Goal: Information Seeking & Learning: Learn about a topic

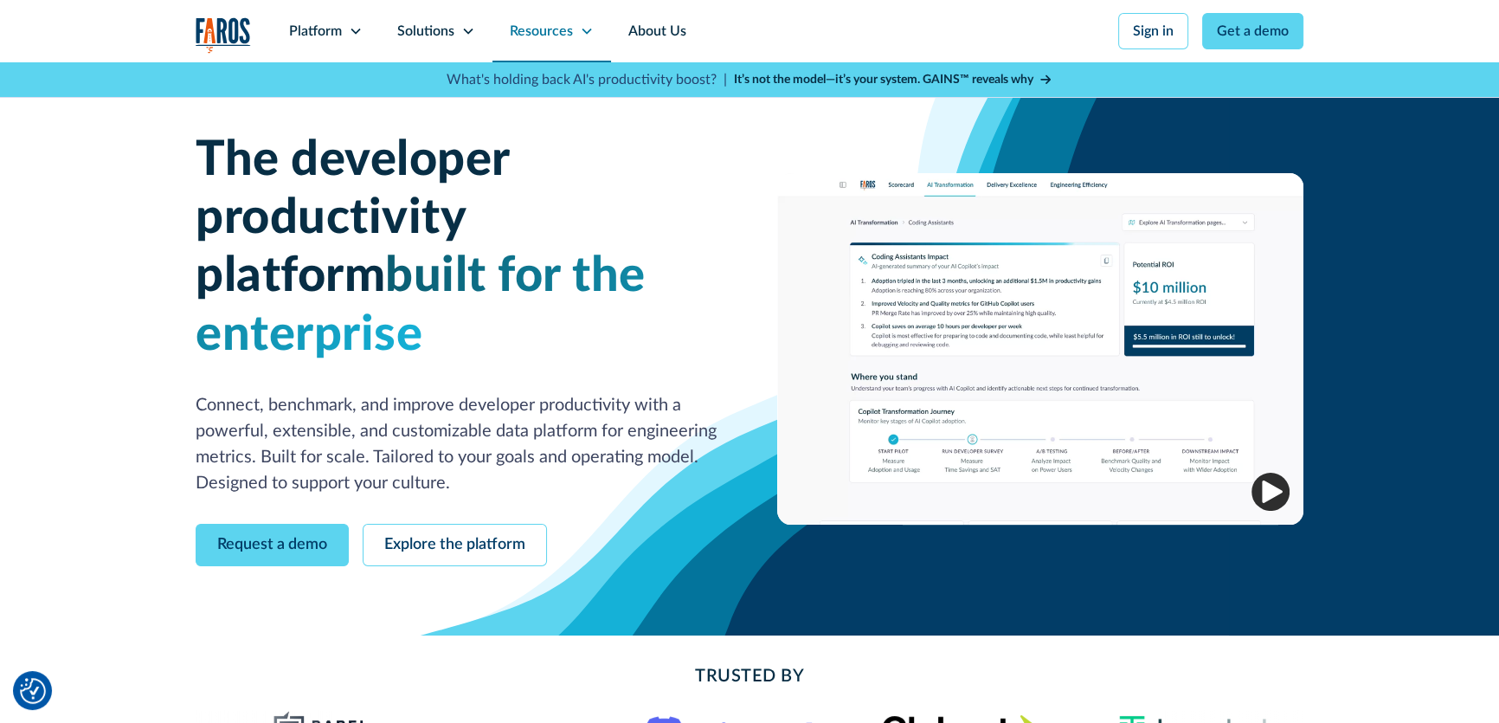
click at [573, 31] on div "Resources" at bounding box center [551, 31] width 119 height 62
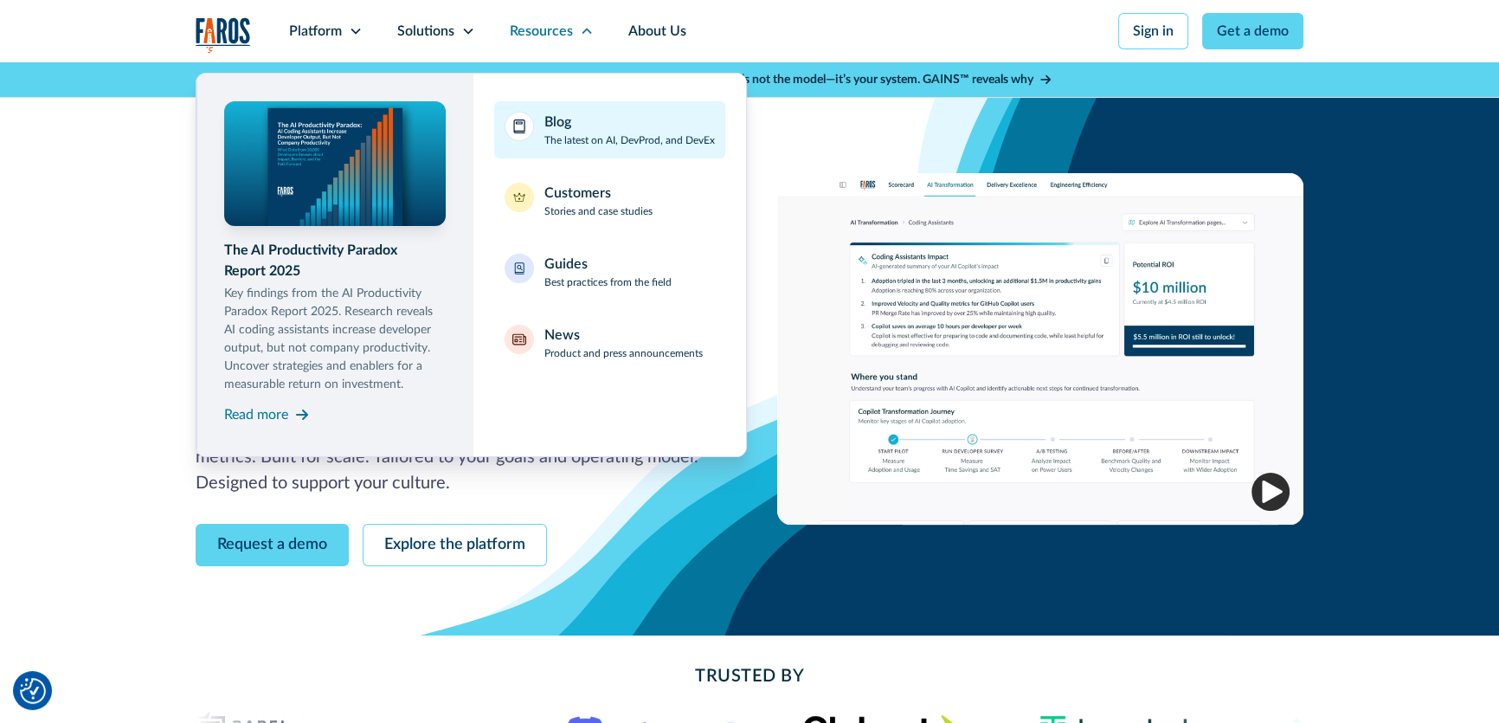
click at [564, 112] on div "Blog" at bounding box center [557, 122] width 27 height 21
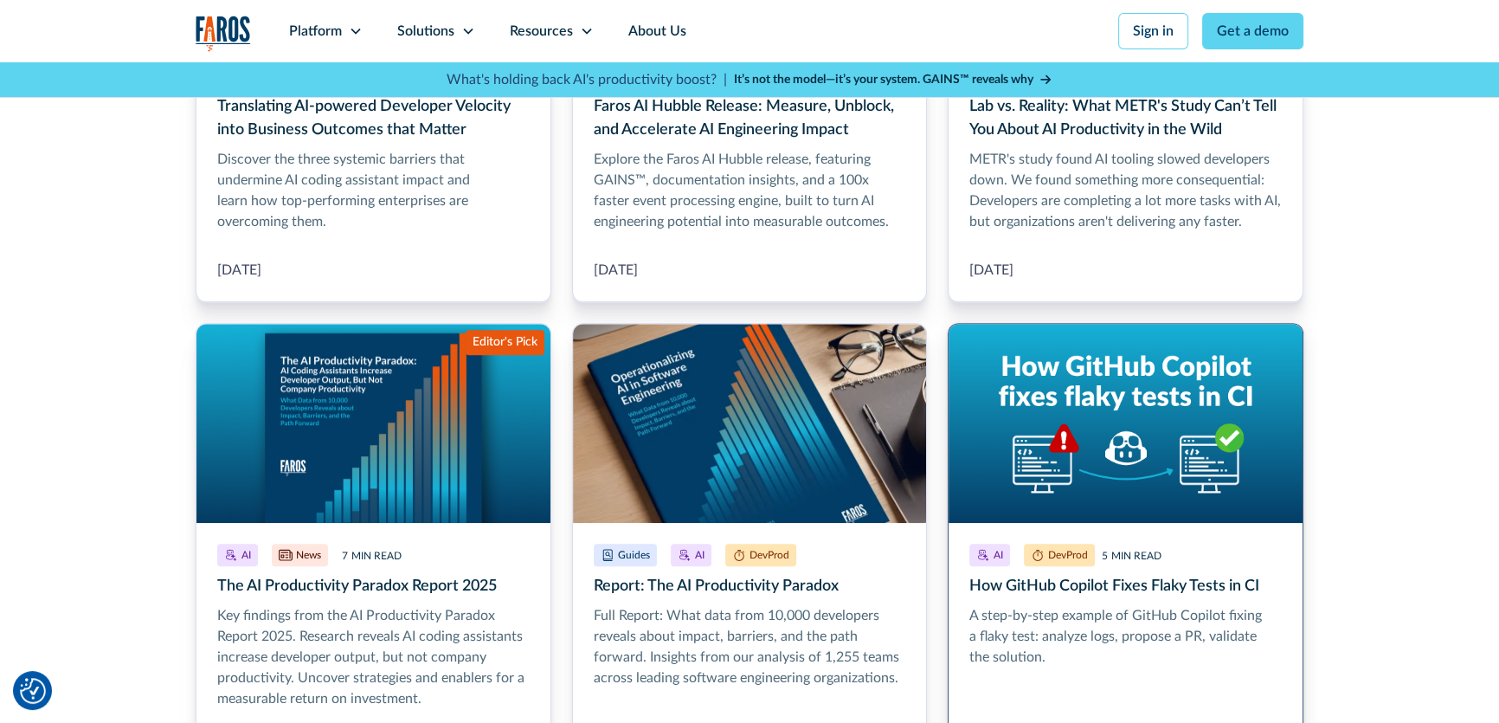
scroll to position [1416, 0]
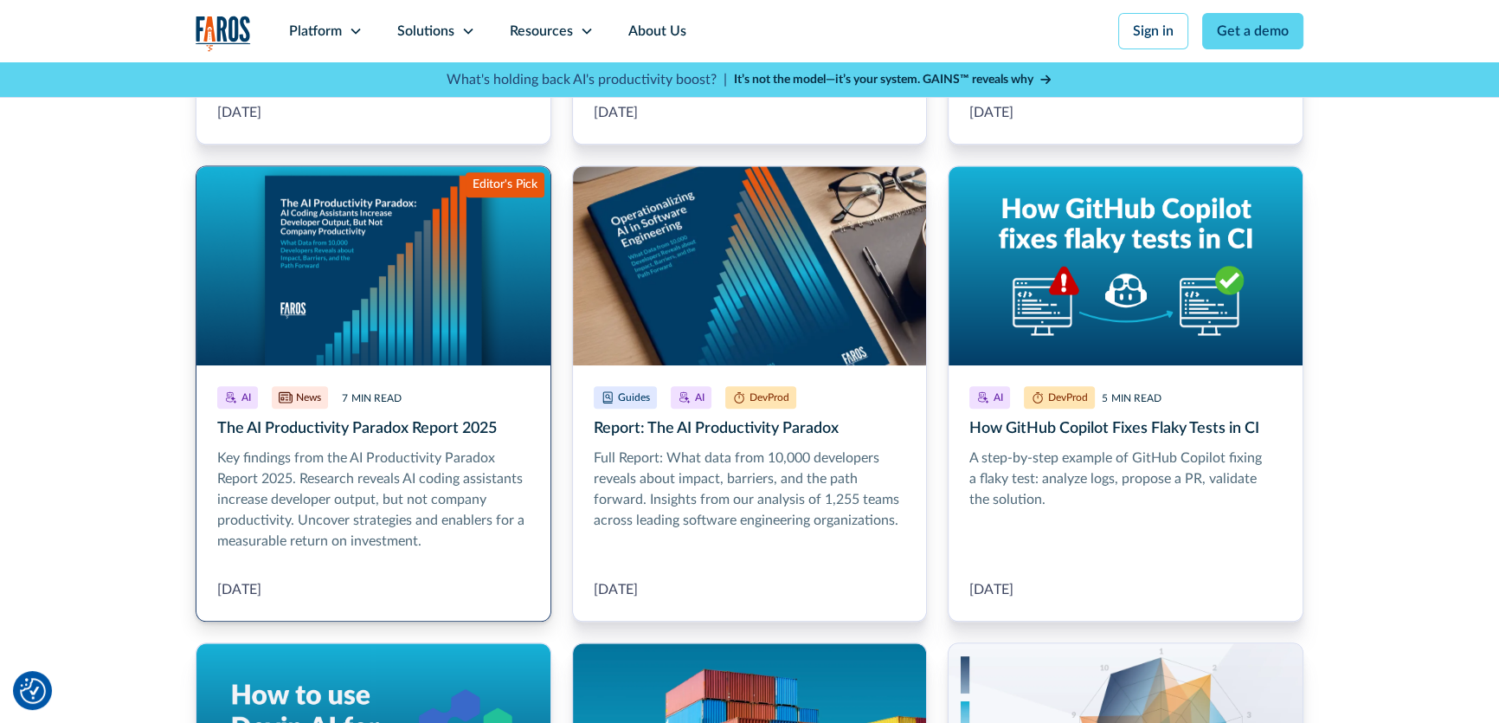
click at [380, 426] on link "The AI Productivity Paradox Report 2025" at bounding box center [374, 393] width 356 height 456
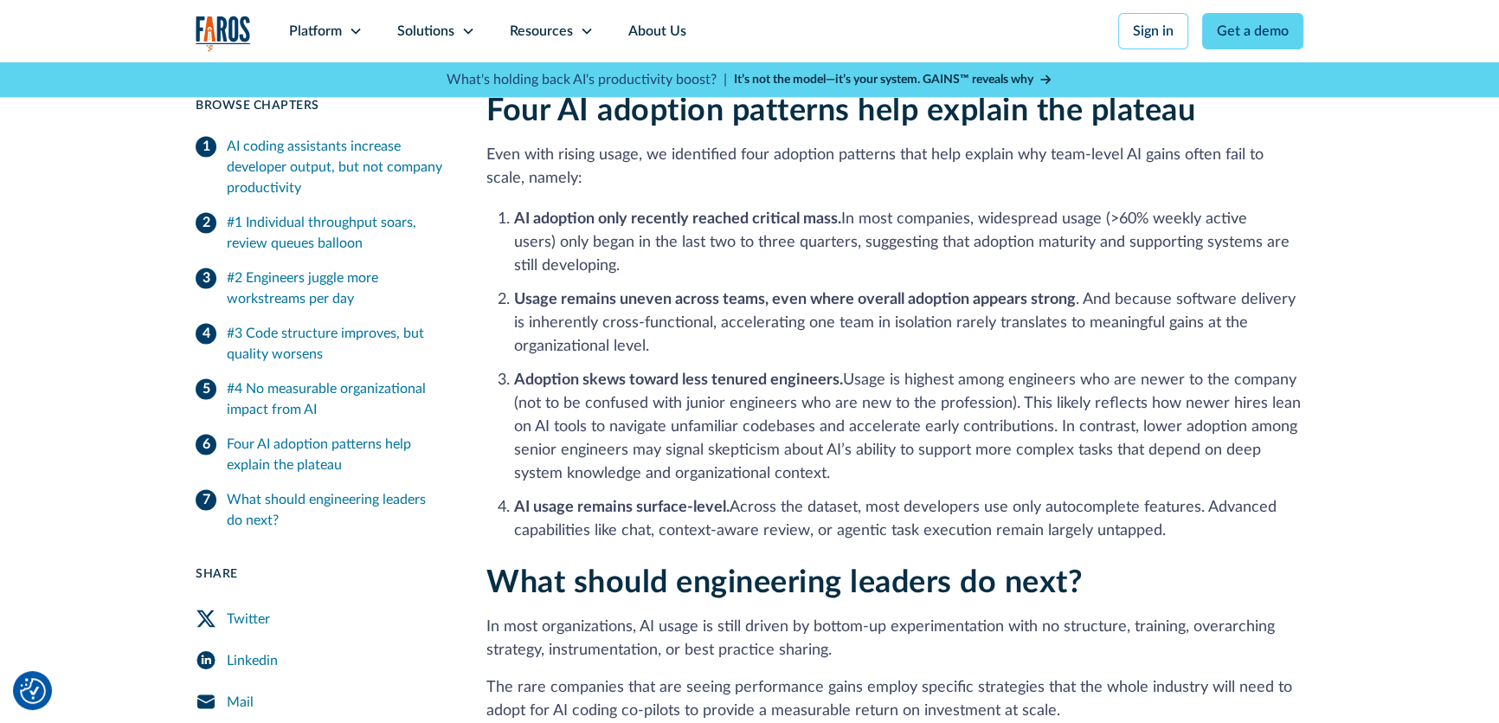
scroll to position [3226, 0]
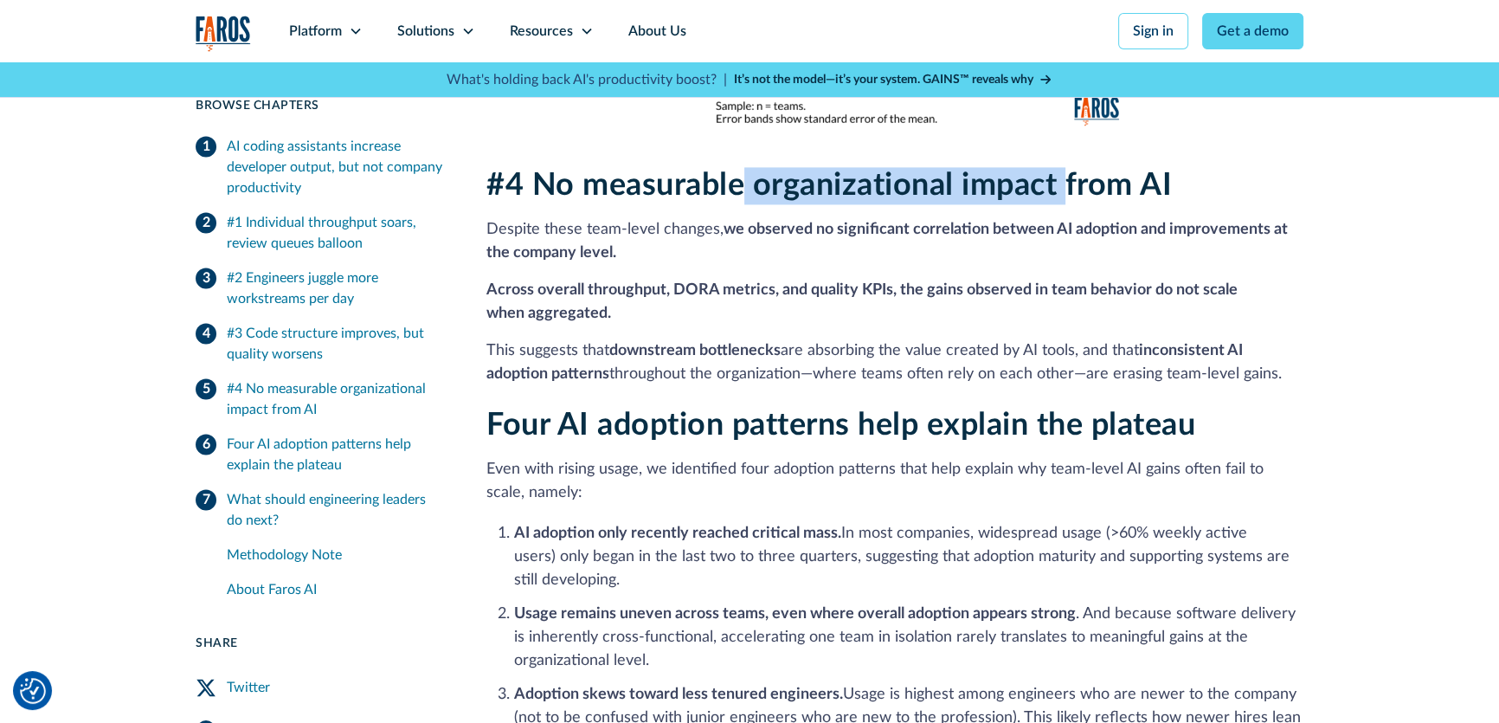
drag, startPoint x: 742, startPoint y: 164, endPoint x: 1071, endPoint y: 168, distance: 329.8
click at [1071, 168] on h2 "#4 No measurable organizational impact from AI" at bounding box center [894, 185] width 817 height 37
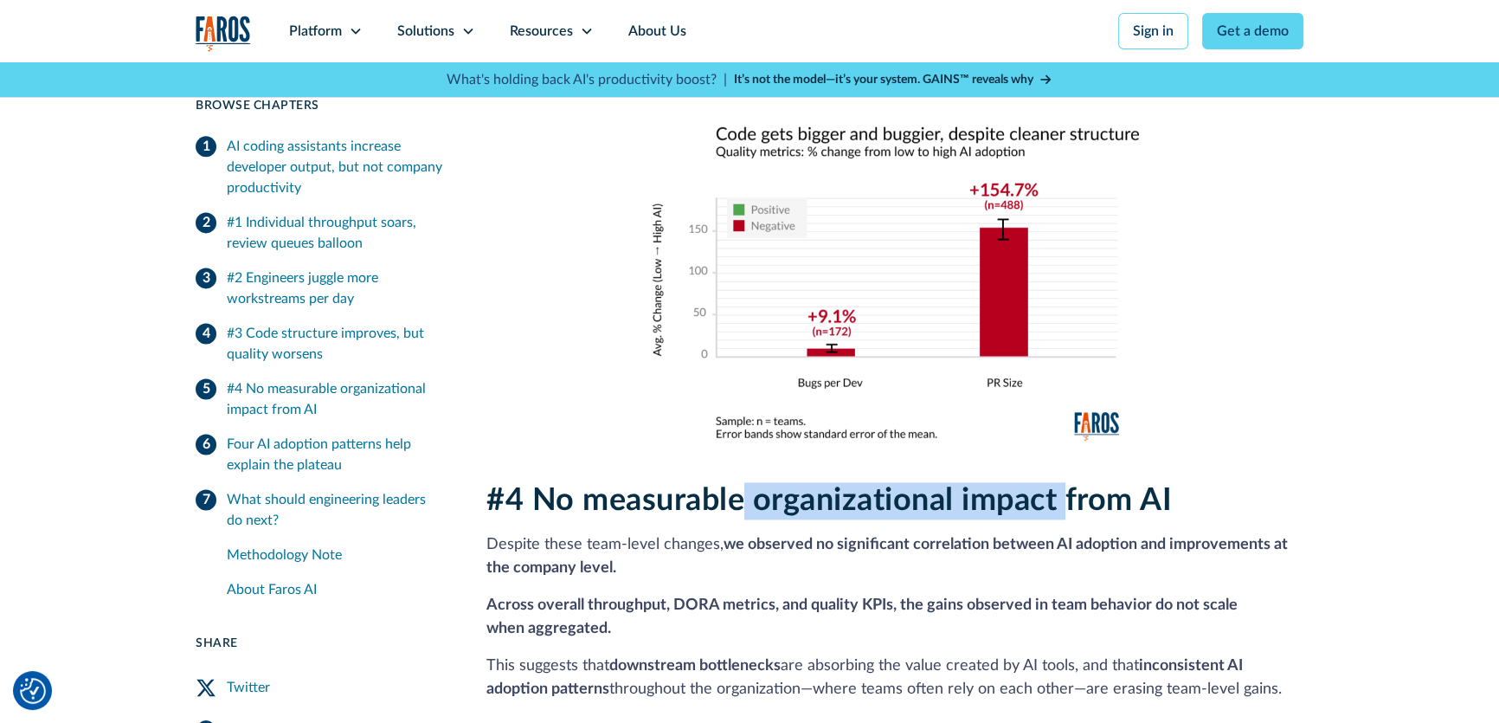
scroll to position [2832, 0]
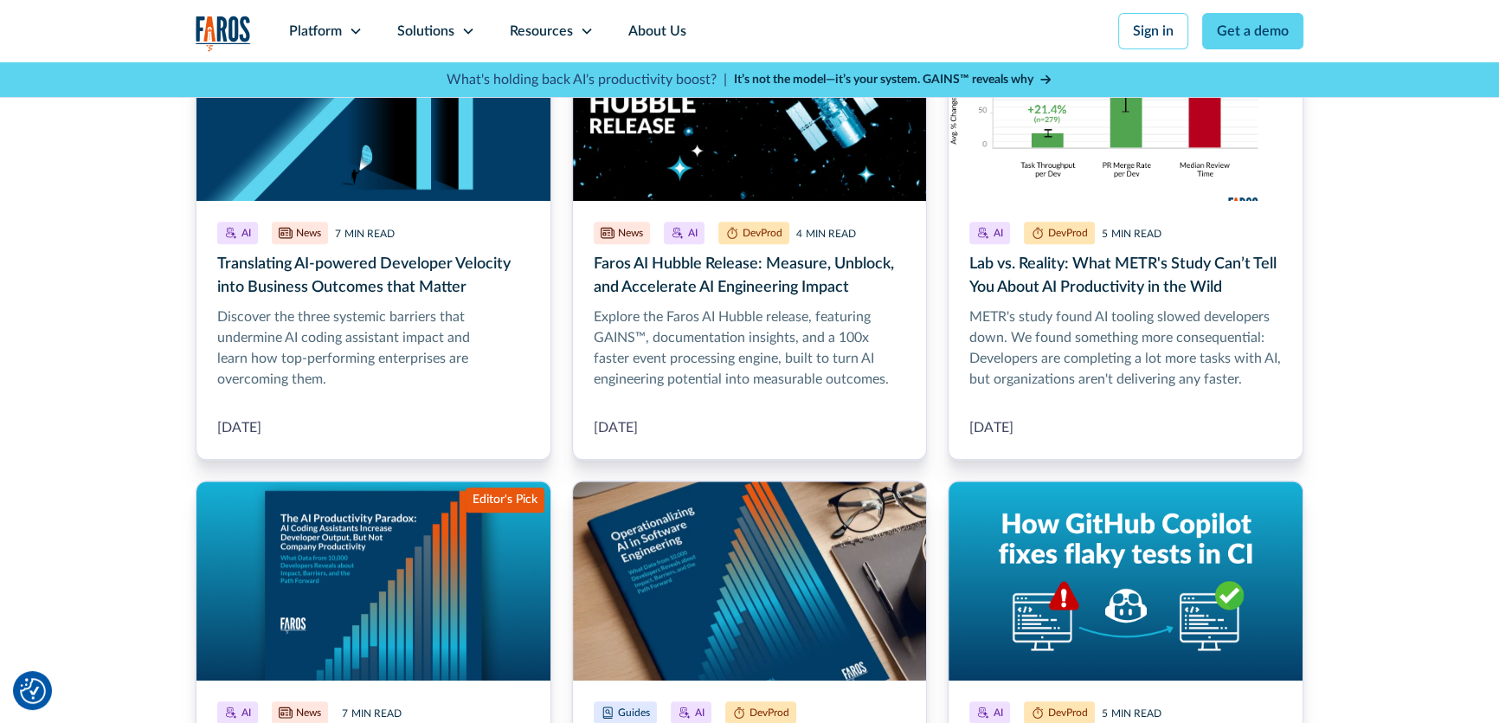
scroll to position [1022, 0]
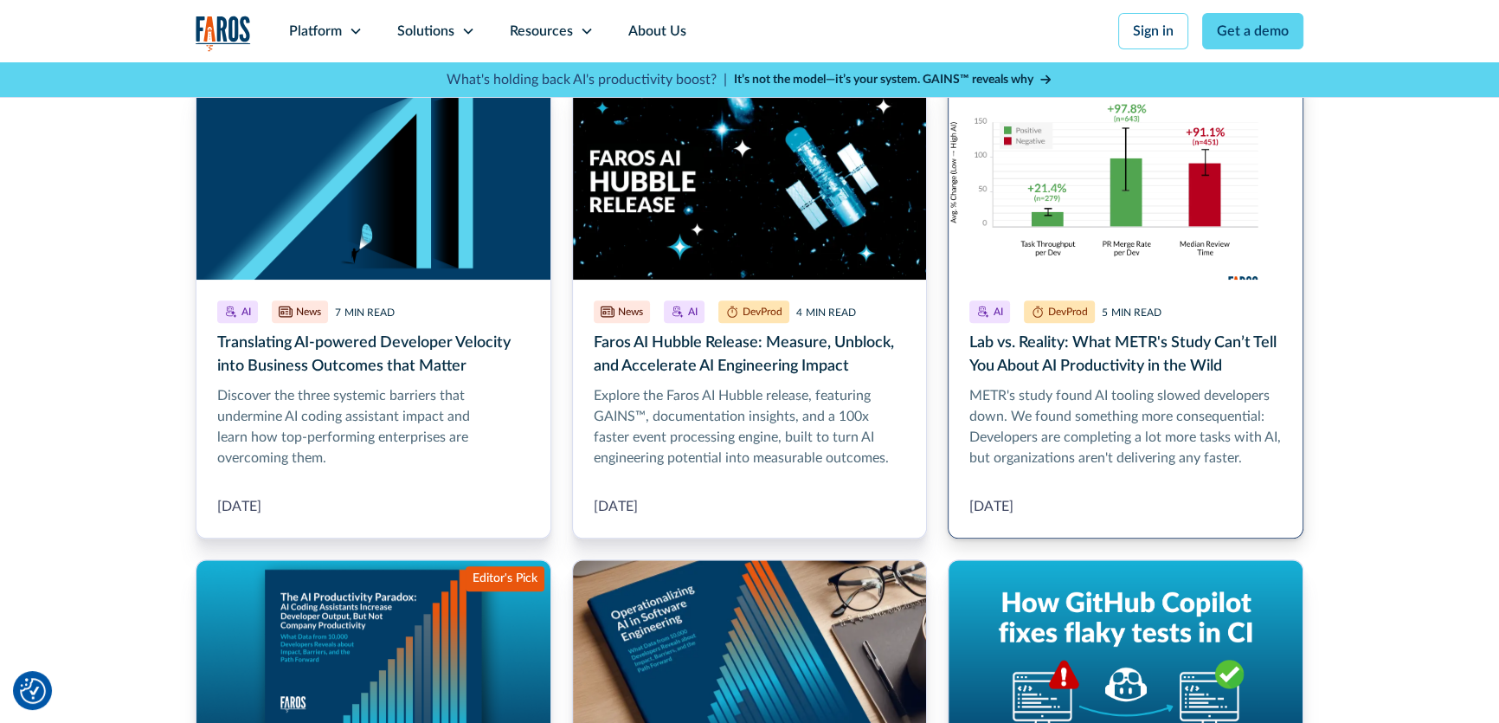
click at [1062, 191] on link "Lab vs. Reality: What METR's Study Can’t Tell You About AI Productivity in the …" at bounding box center [1126, 309] width 356 height 459
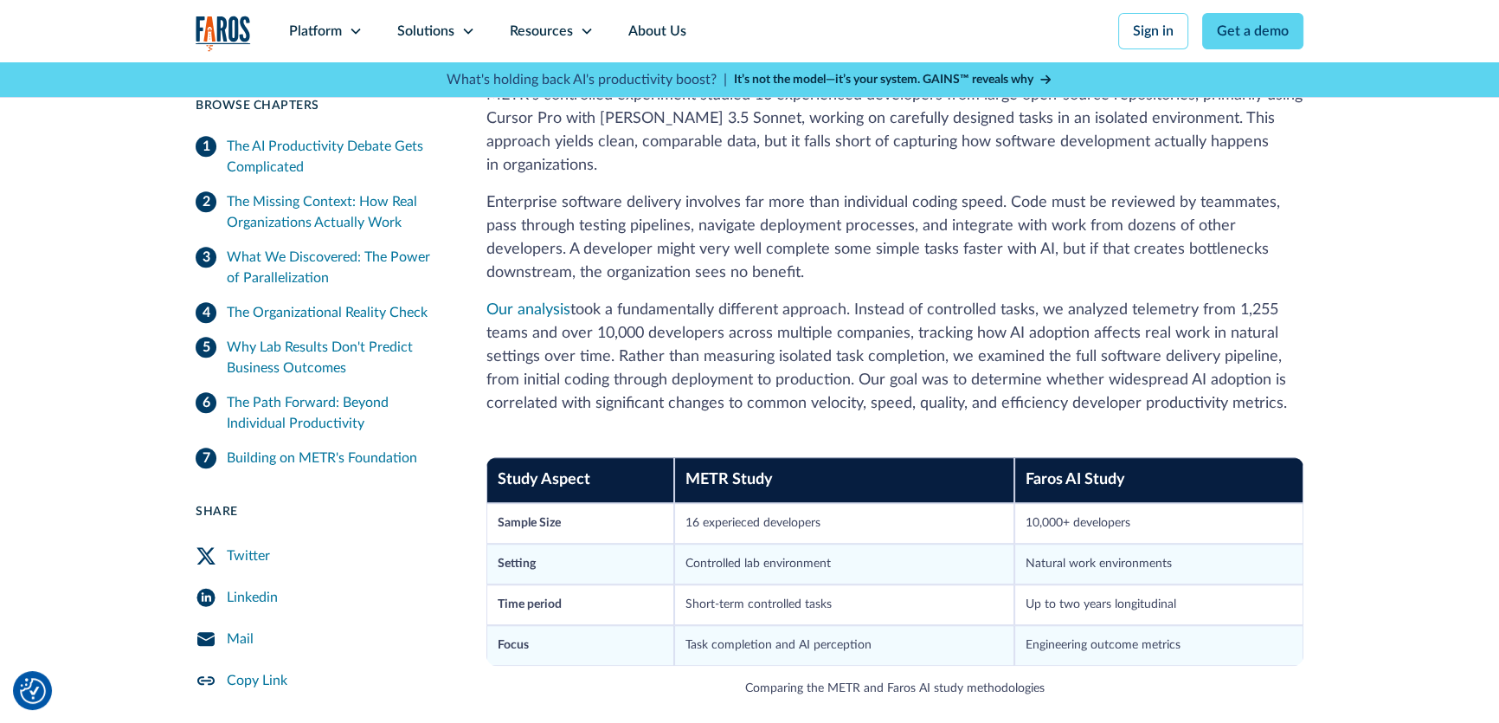
scroll to position [1573, 0]
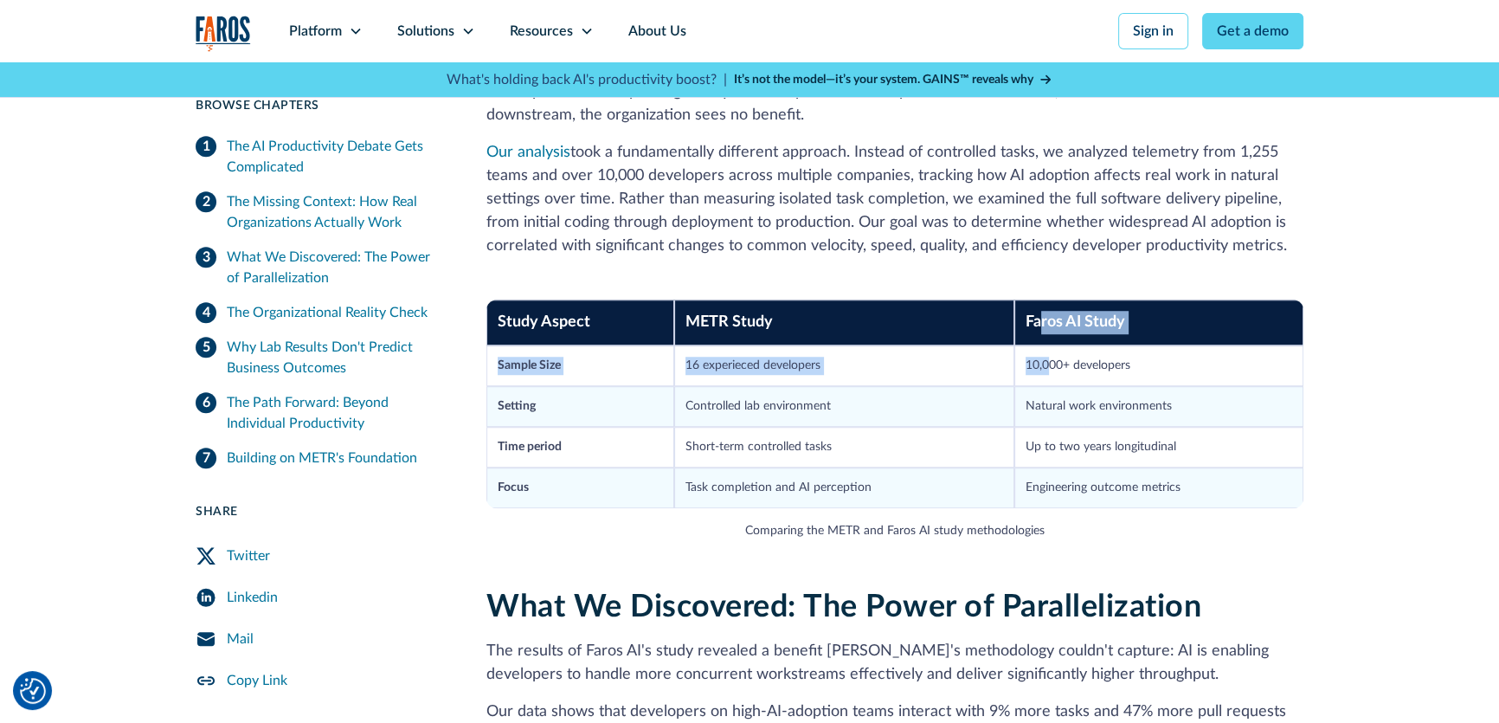
drag, startPoint x: 1038, startPoint y: 280, endPoint x: 1045, endPoint y: 323, distance: 43.1
click at [1045, 323] on table "Study Aspect METR Study Faros AI Study Sample Size 16 experieced developers 10,…" at bounding box center [894, 403] width 817 height 209
click at [1041, 345] on td "10,000+ developers" at bounding box center [1158, 365] width 289 height 41
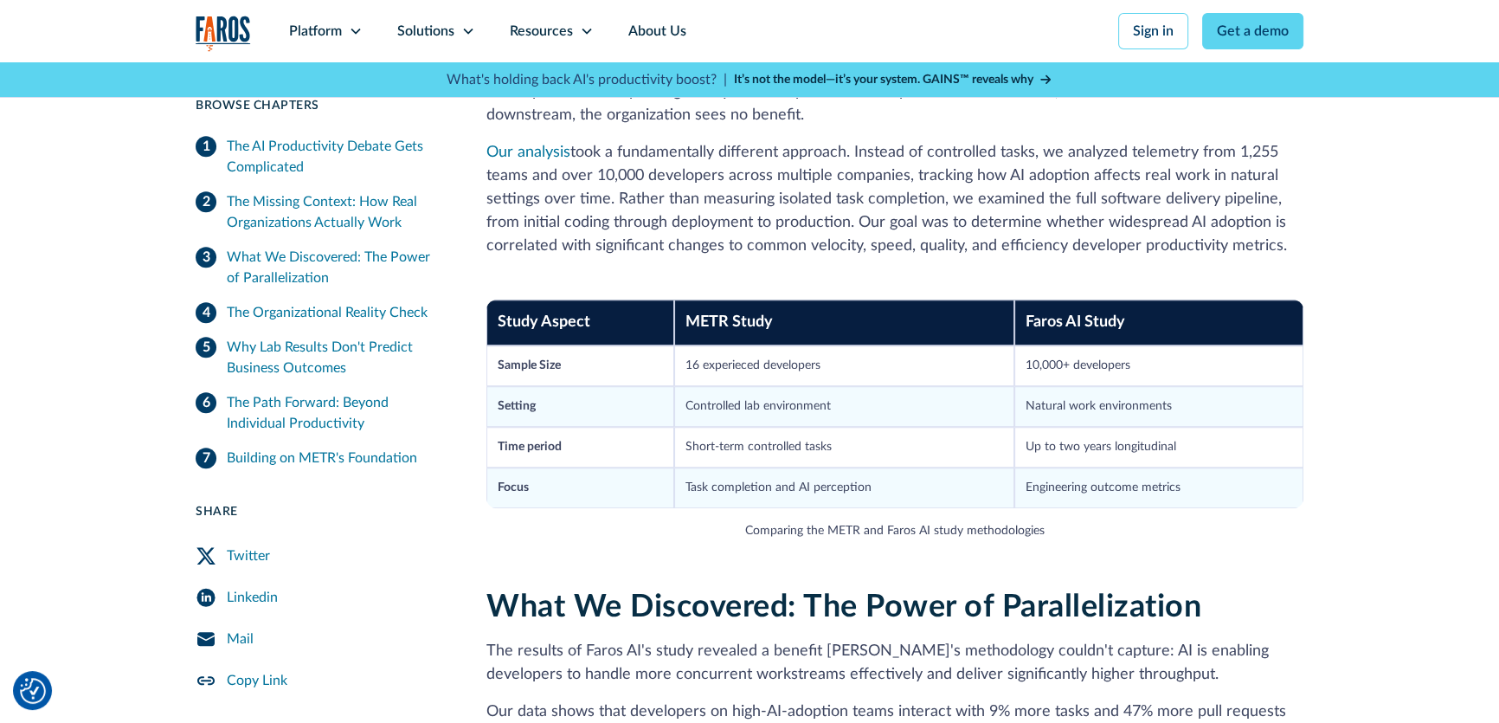
click at [724, 345] on td "16 experieced developers" at bounding box center [844, 365] width 340 height 41
click at [759, 517] on div "Study Aspect METR Study Faros AI Study Sample Size 16 experieced developers 10,…" at bounding box center [894, 420] width 817 height 296
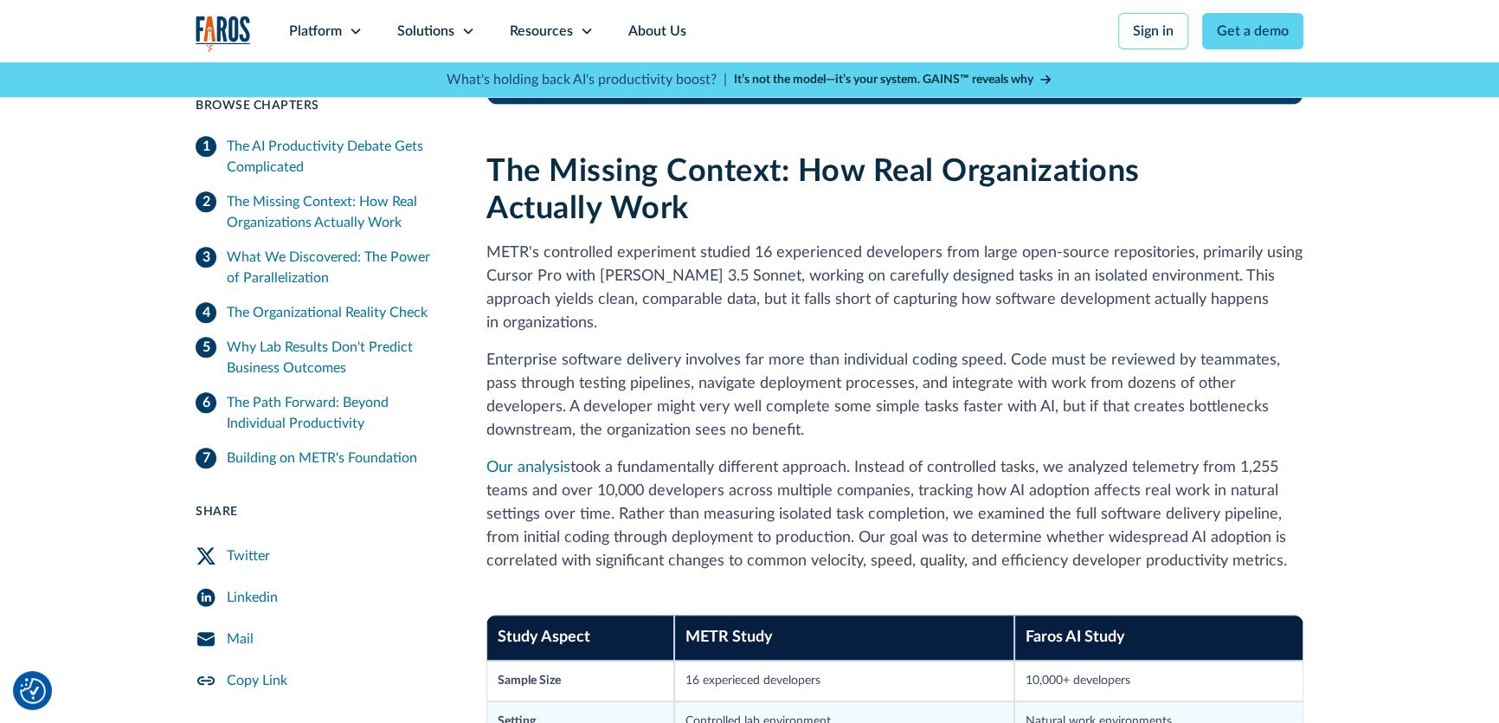
scroll to position [1180, 0]
